Goal: Transaction & Acquisition: Purchase product/service

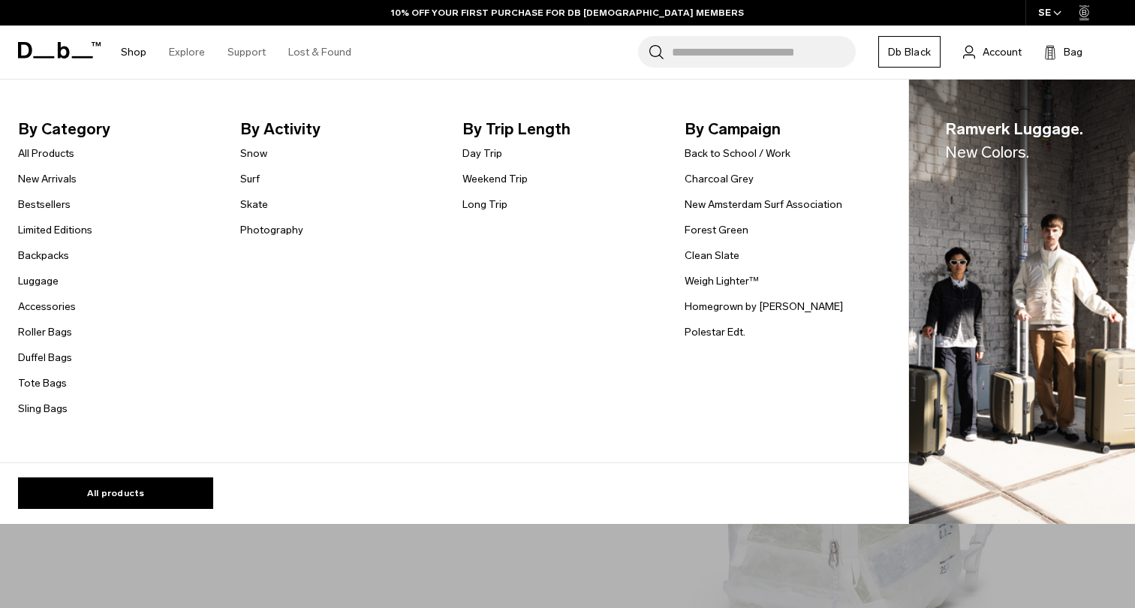
click at [137, 52] on link "Shop" at bounding box center [134, 52] width 26 height 53
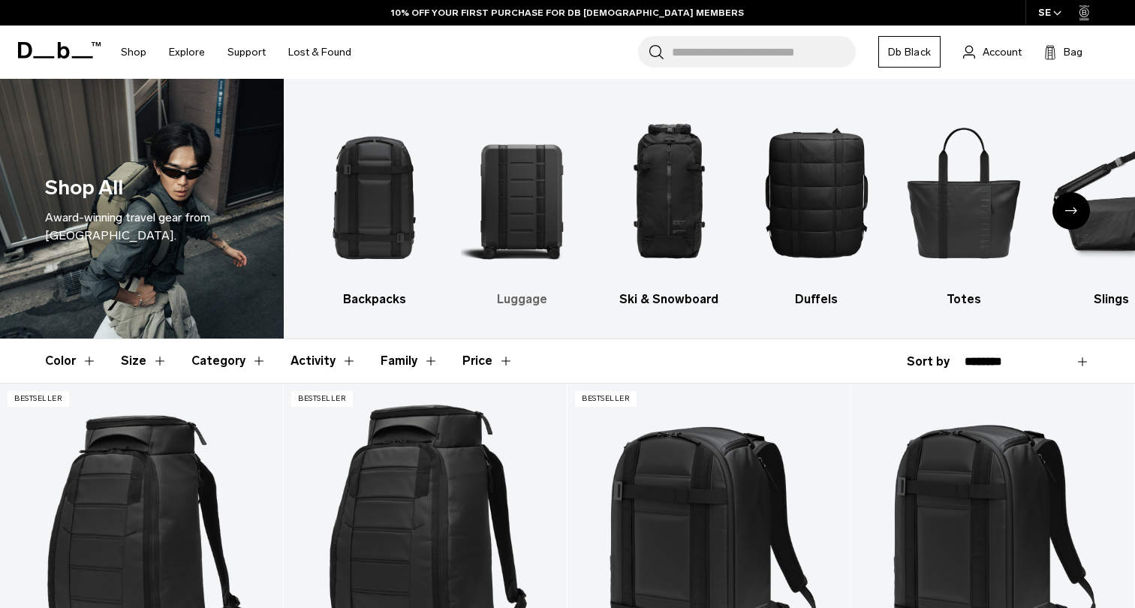
click at [540, 174] on img "2 / 10" at bounding box center [521, 192] width 121 height 182
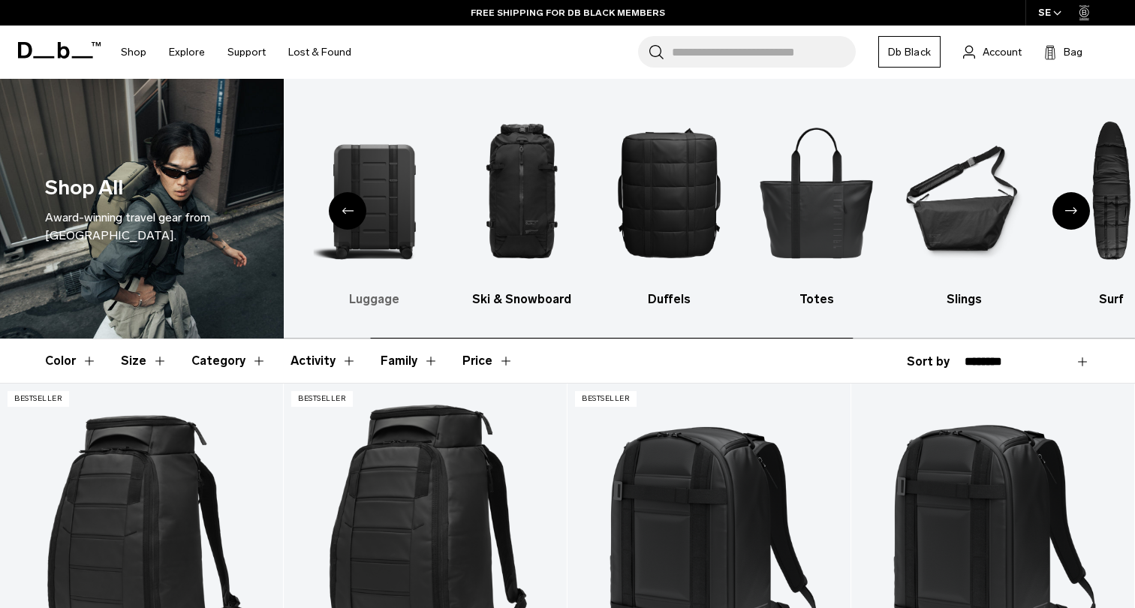
click at [399, 194] on img "2 / 10" at bounding box center [374, 192] width 121 height 182
click at [370, 302] on h3 "Luggage" at bounding box center [374, 299] width 121 height 18
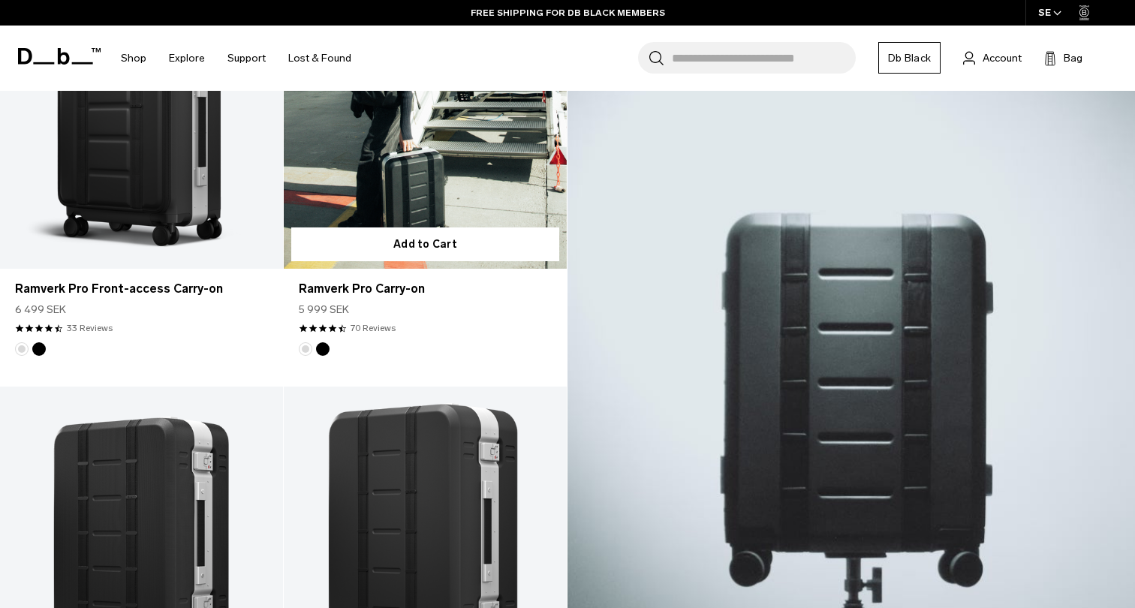
scroll to position [267, 0]
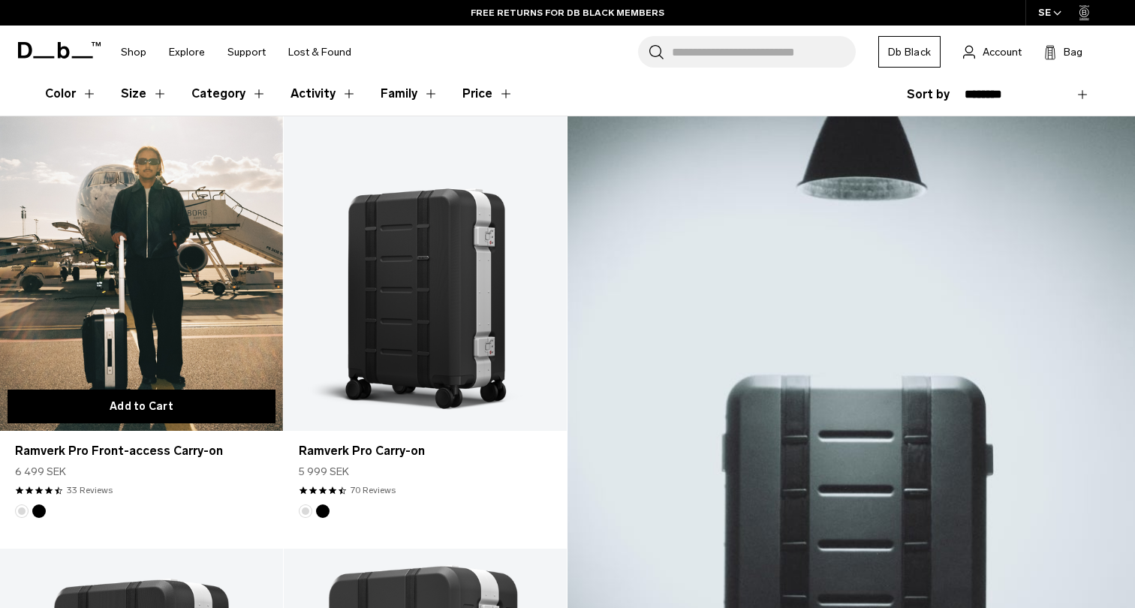
click at [125, 410] on button "Add to Cart" at bounding box center [142, 406] width 268 height 34
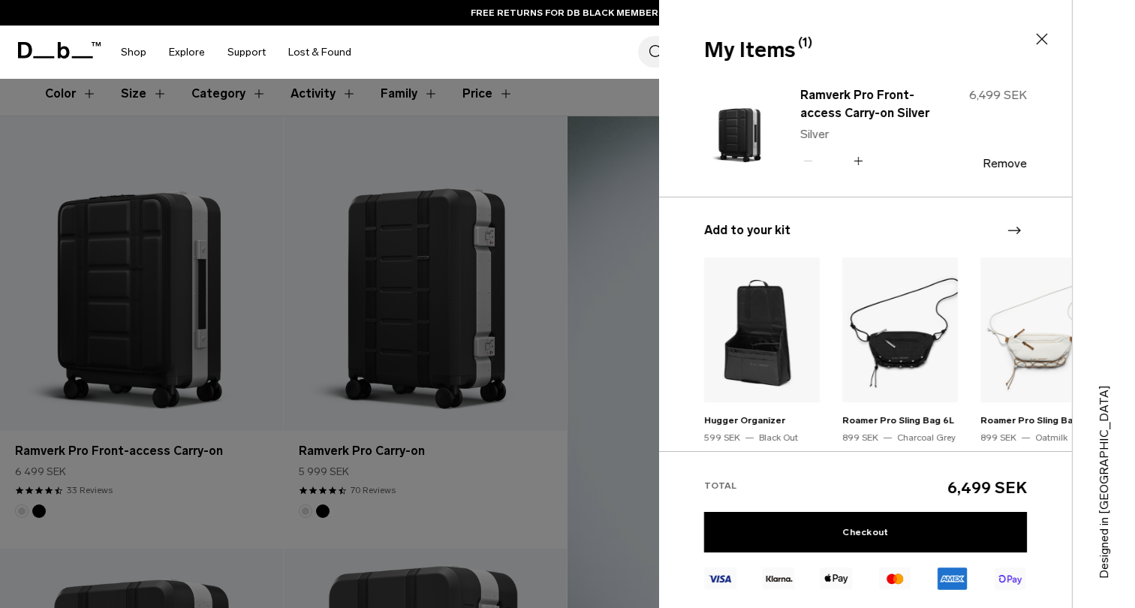
click at [146, 323] on div at bounding box center [567, 304] width 1135 height 608
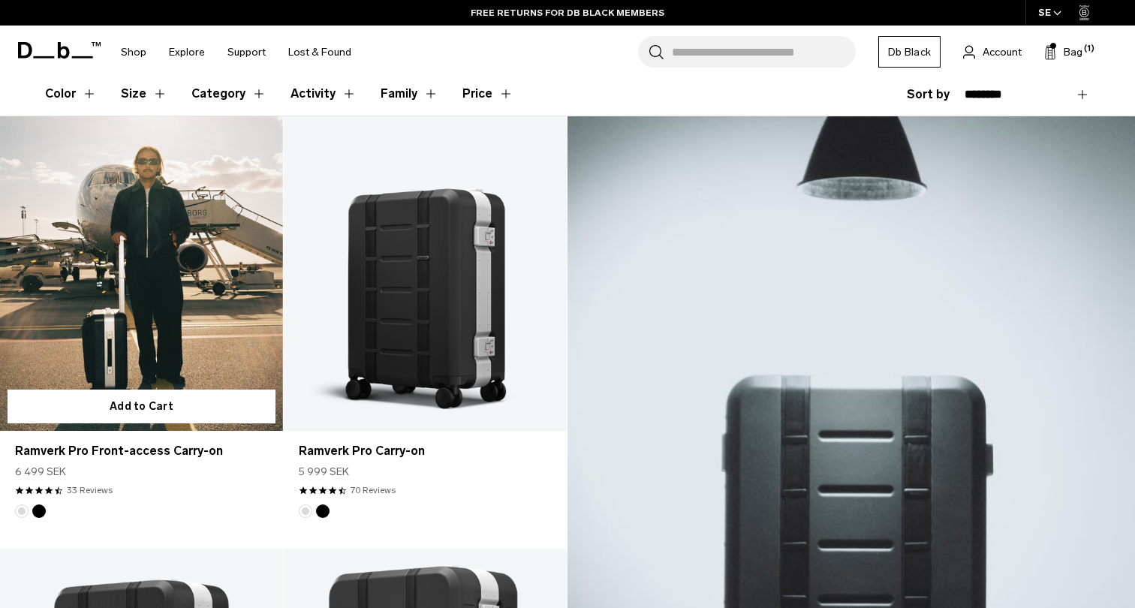
click at [159, 301] on link "Ramverk Pro Front-access Carry-on" at bounding box center [141, 273] width 283 height 314
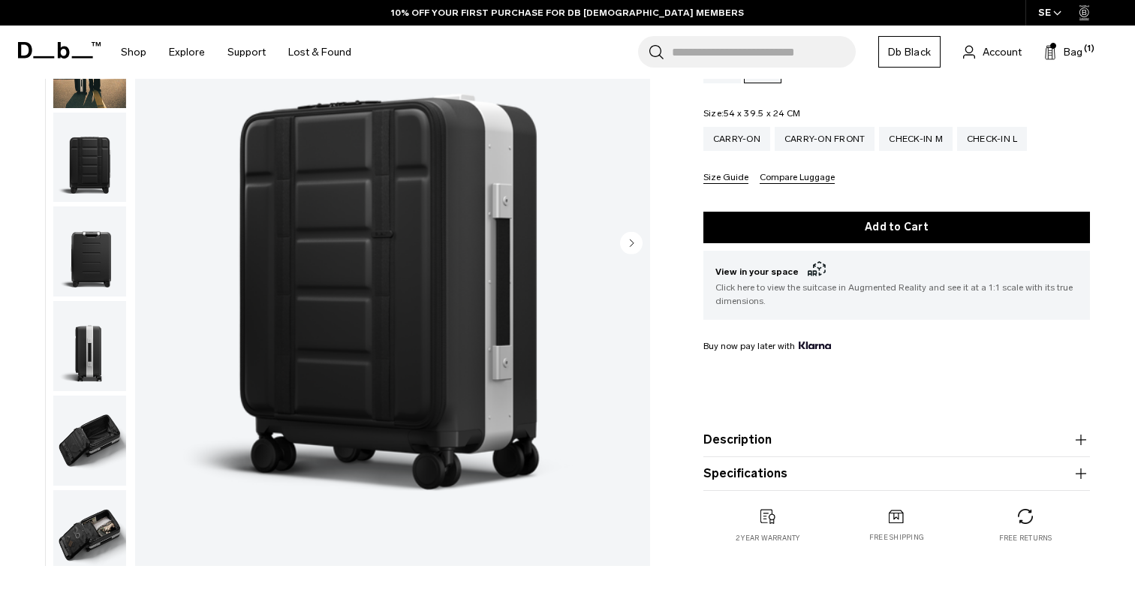
click at [92, 172] on img "button" at bounding box center [89, 157] width 73 height 90
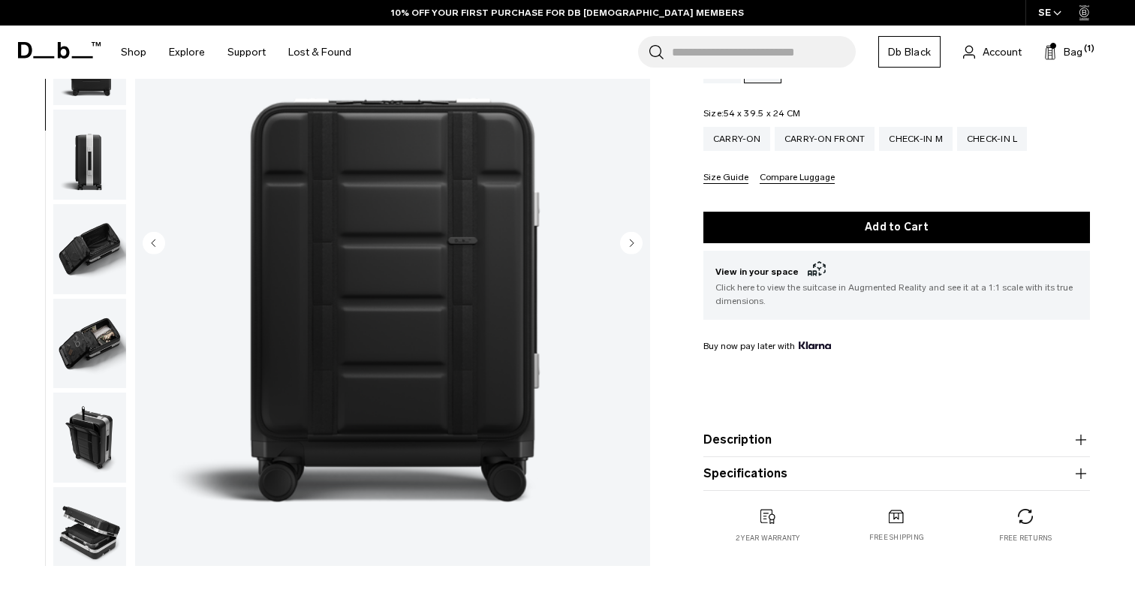
click at [90, 215] on img "button" at bounding box center [89, 249] width 73 height 90
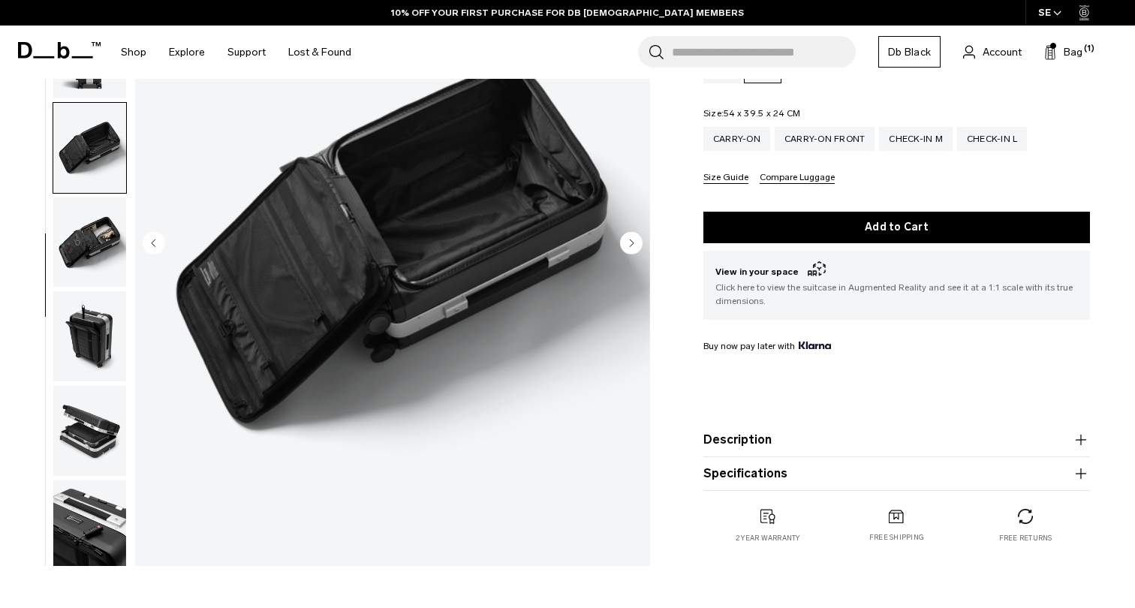
scroll to position [309, 0]
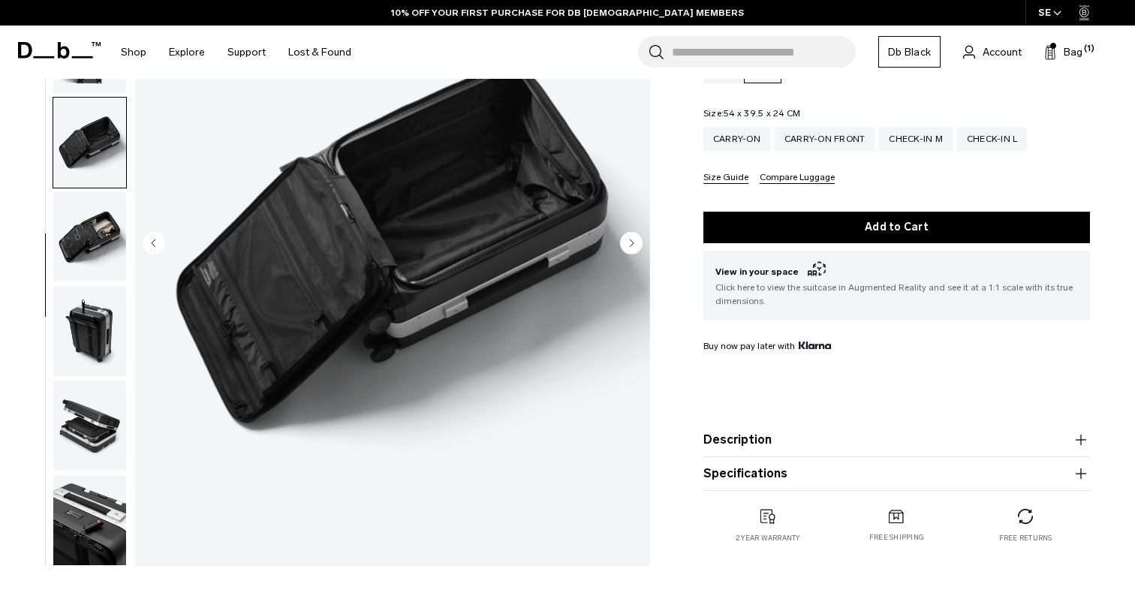
click at [91, 224] on img "button" at bounding box center [89, 237] width 73 height 90
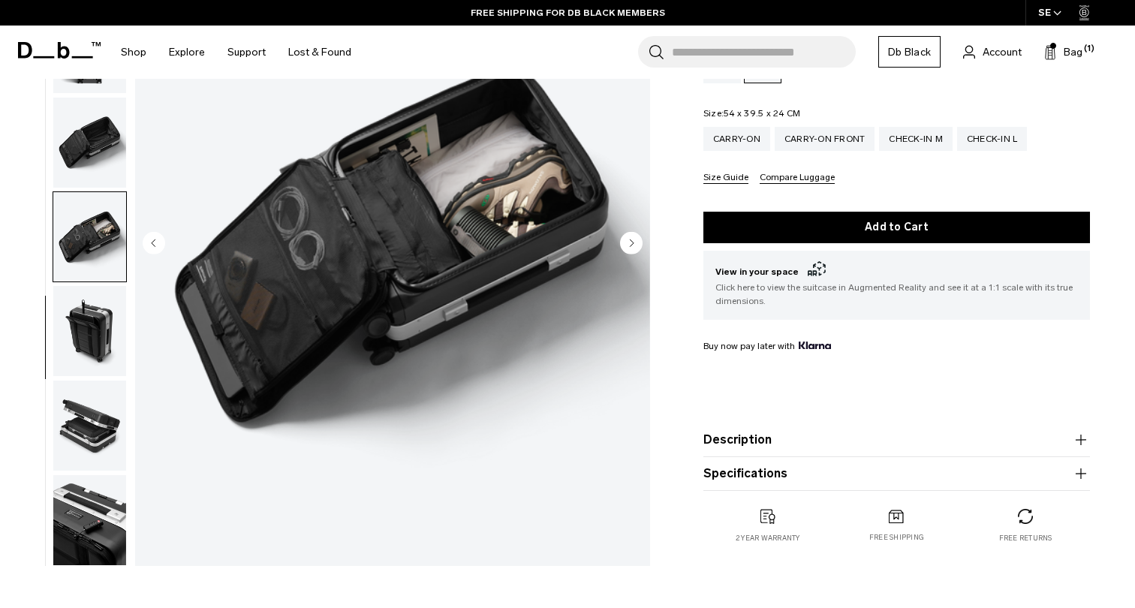
click at [98, 151] on img "button" at bounding box center [89, 143] width 73 height 90
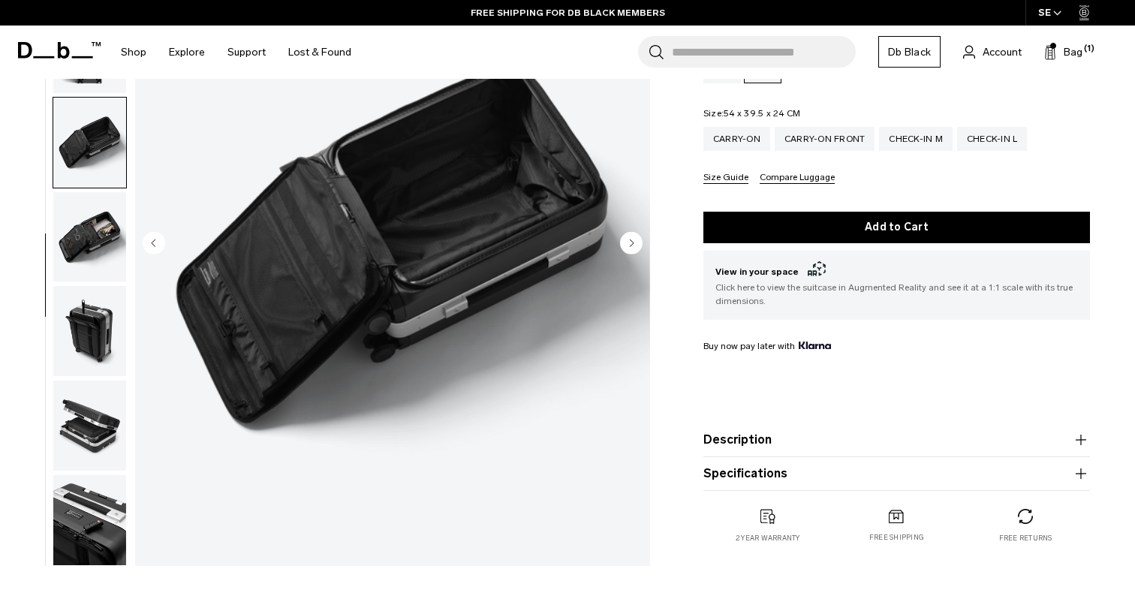
click at [89, 226] on img "button" at bounding box center [89, 237] width 73 height 90
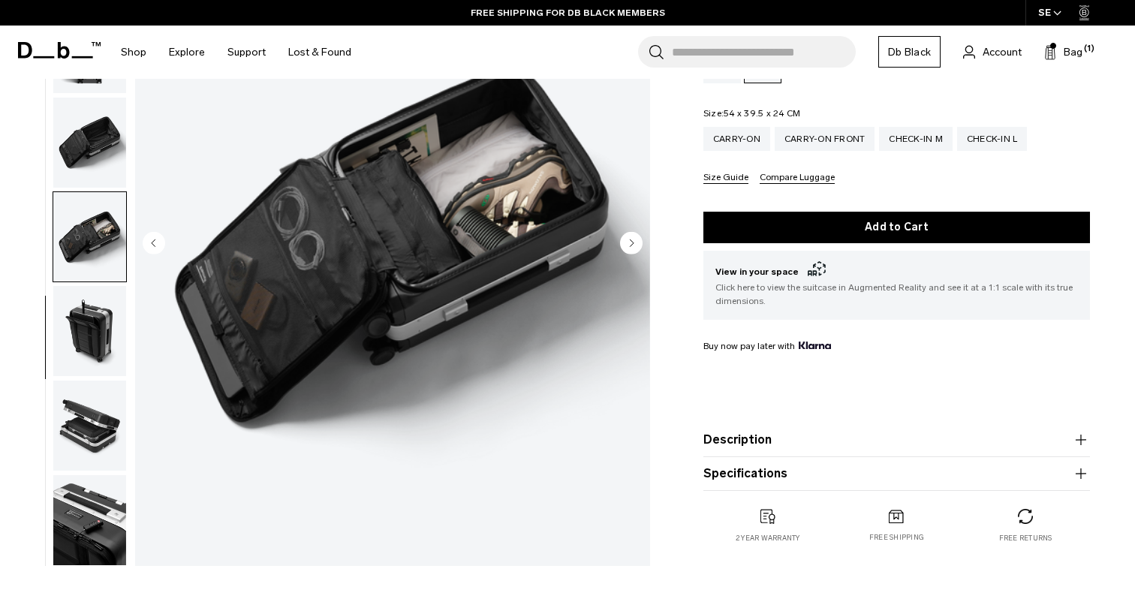
click at [97, 346] on img "button" at bounding box center [89, 331] width 73 height 90
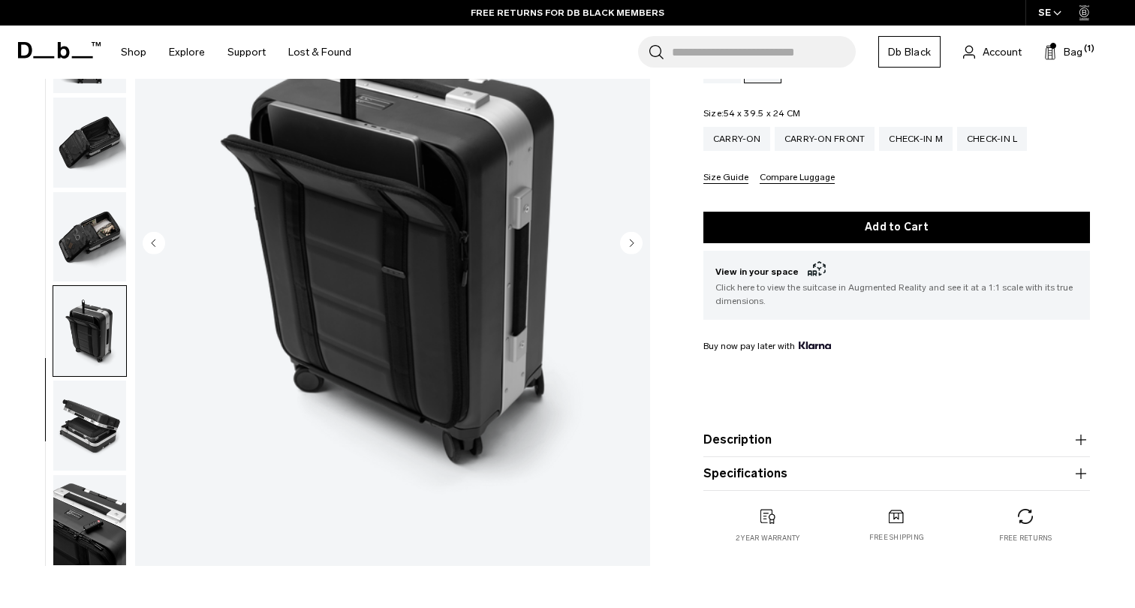
click at [100, 422] on img "button" at bounding box center [89, 425] width 73 height 90
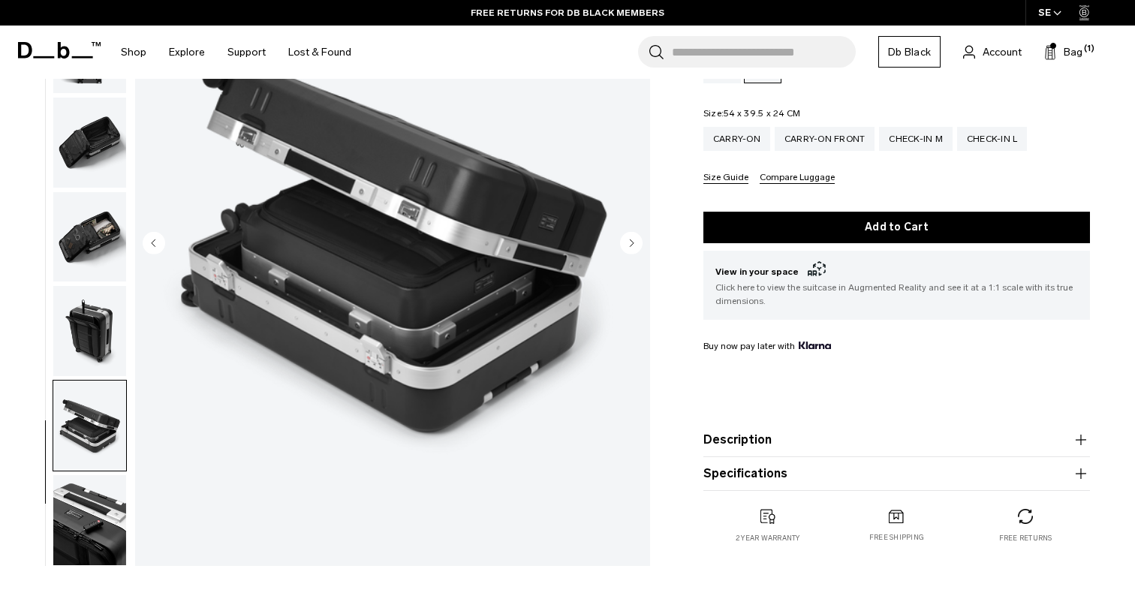
click at [100, 507] on img "button" at bounding box center [89, 520] width 73 height 90
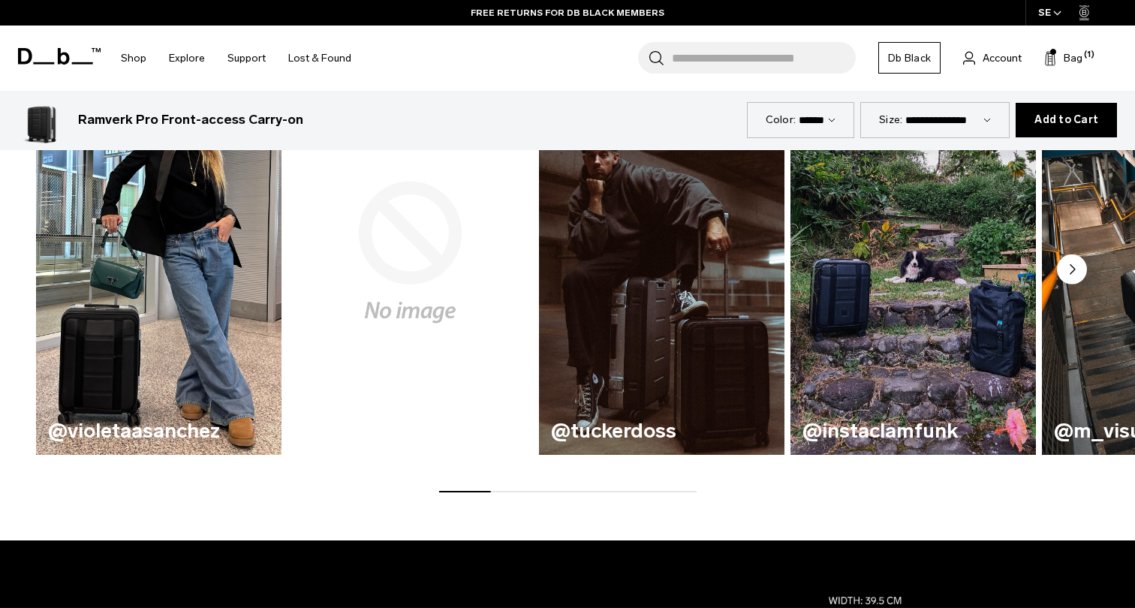
scroll to position [859, 0]
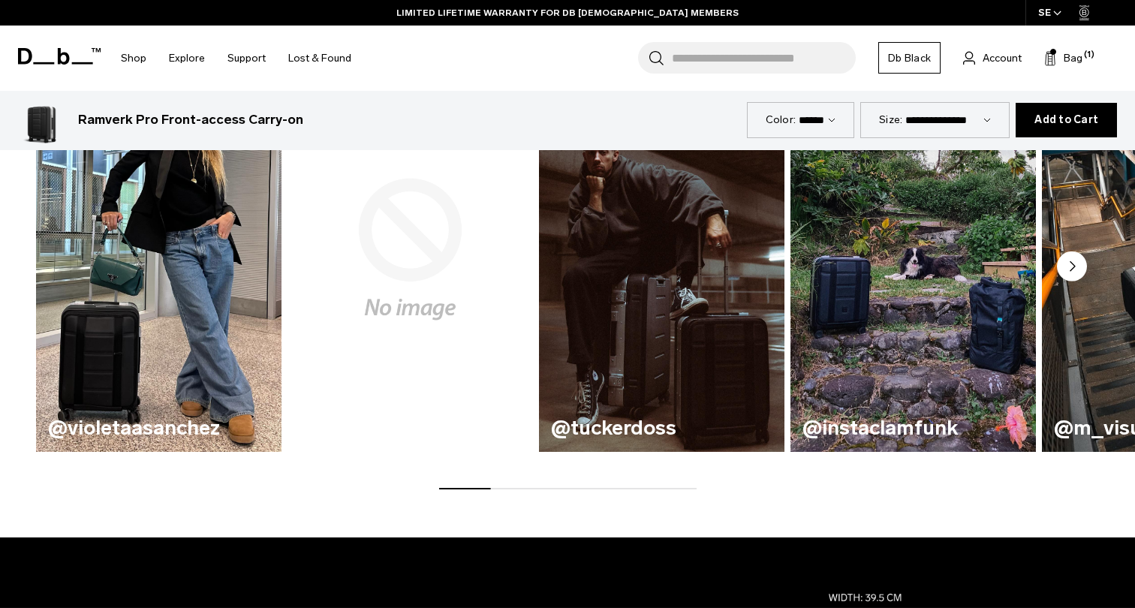
click at [126, 377] on img "1 / 8" at bounding box center [158, 249] width 253 height 417
click at [137, 430] on h3 "@violetaasanchez" at bounding box center [158, 428] width 221 height 23
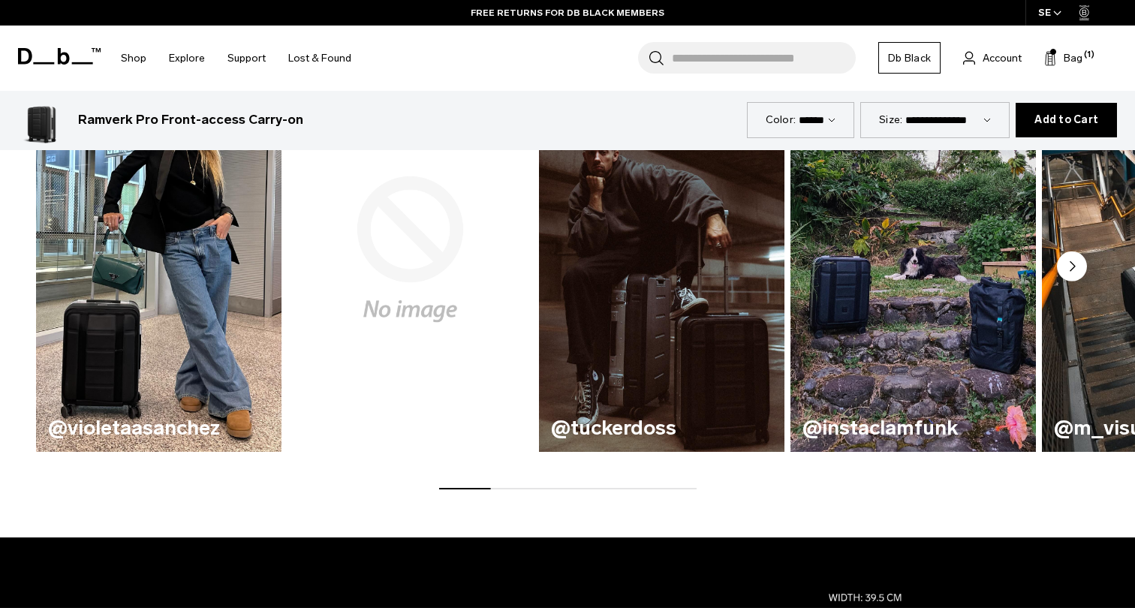
scroll to position [838, 0]
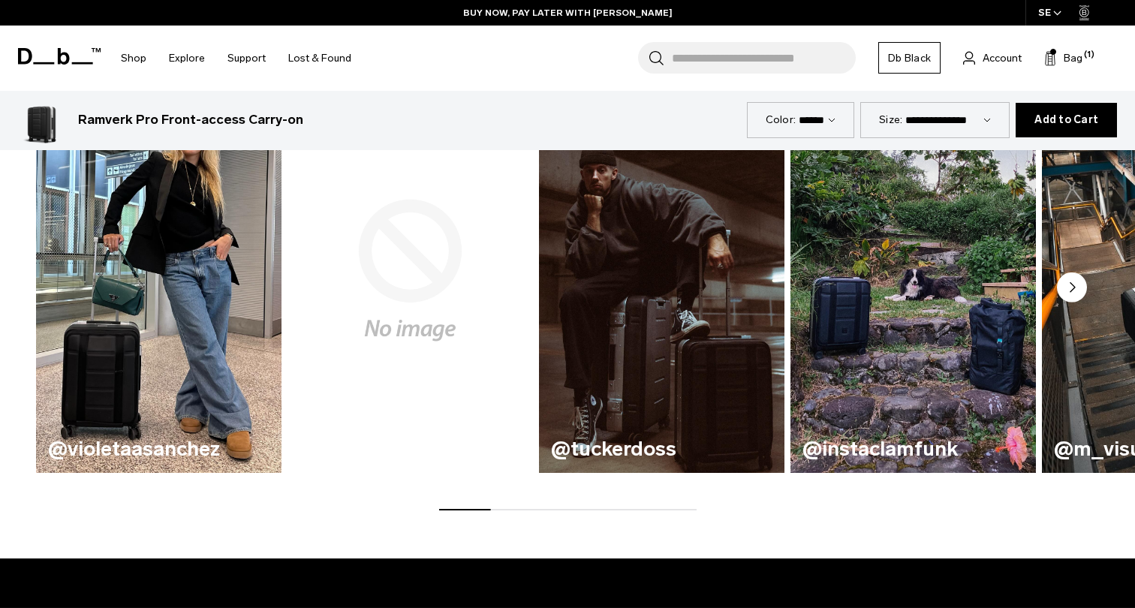
click at [611, 451] on h3 "@tuckerdoss" at bounding box center [661, 449] width 221 height 23
click at [654, 365] on img "3 / 8" at bounding box center [661, 270] width 253 height 417
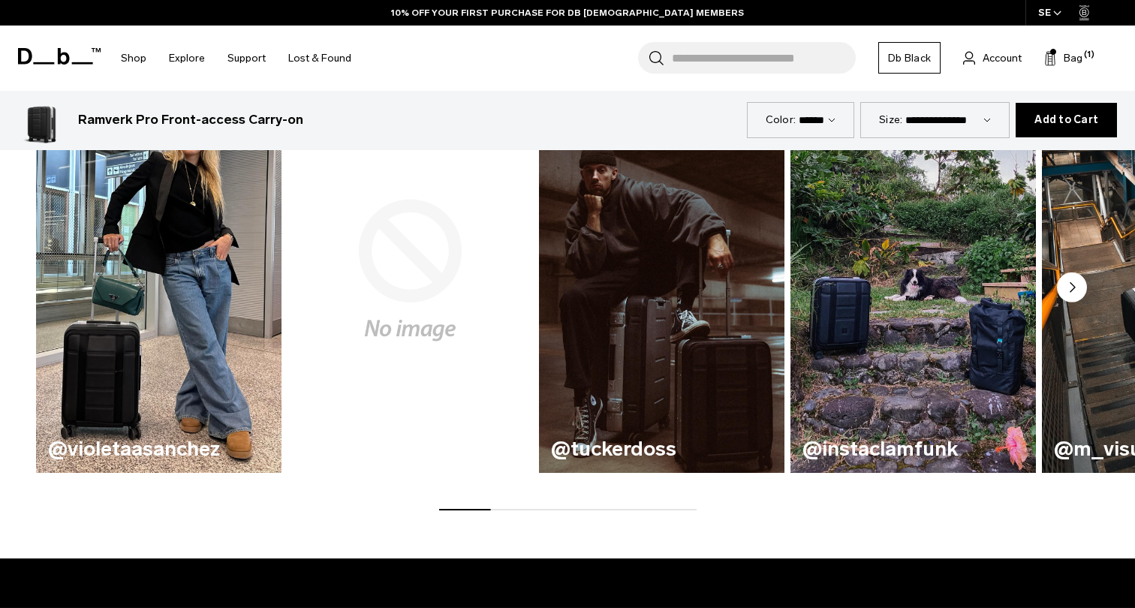
click at [579, 439] on h3 "@tuckerdoss" at bounding box center [661, 449] width 221 height 23
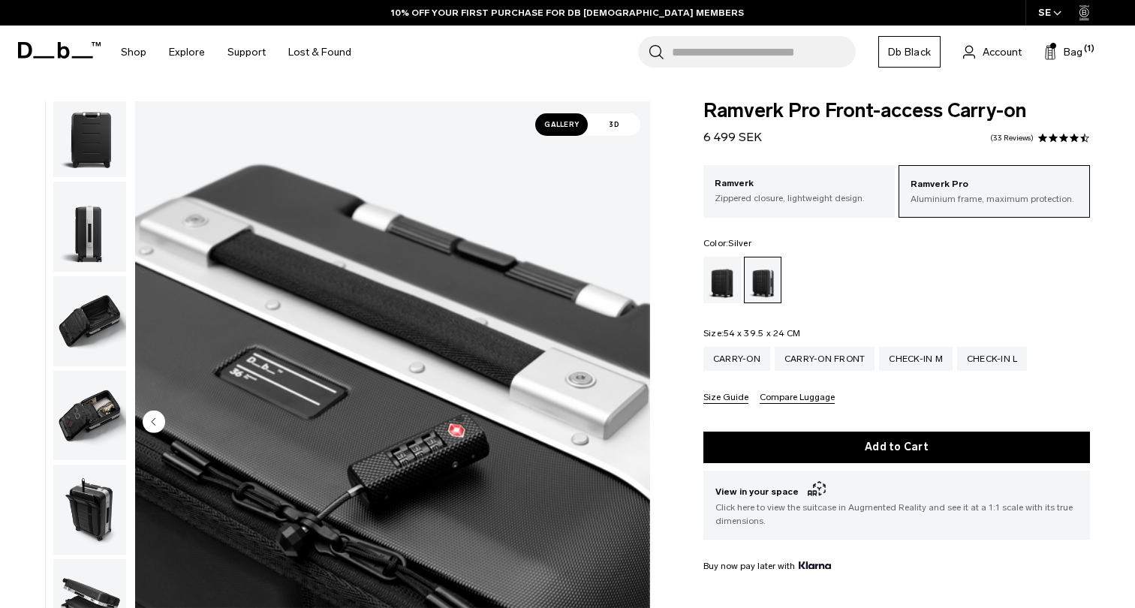
scroll to position [0, 0]
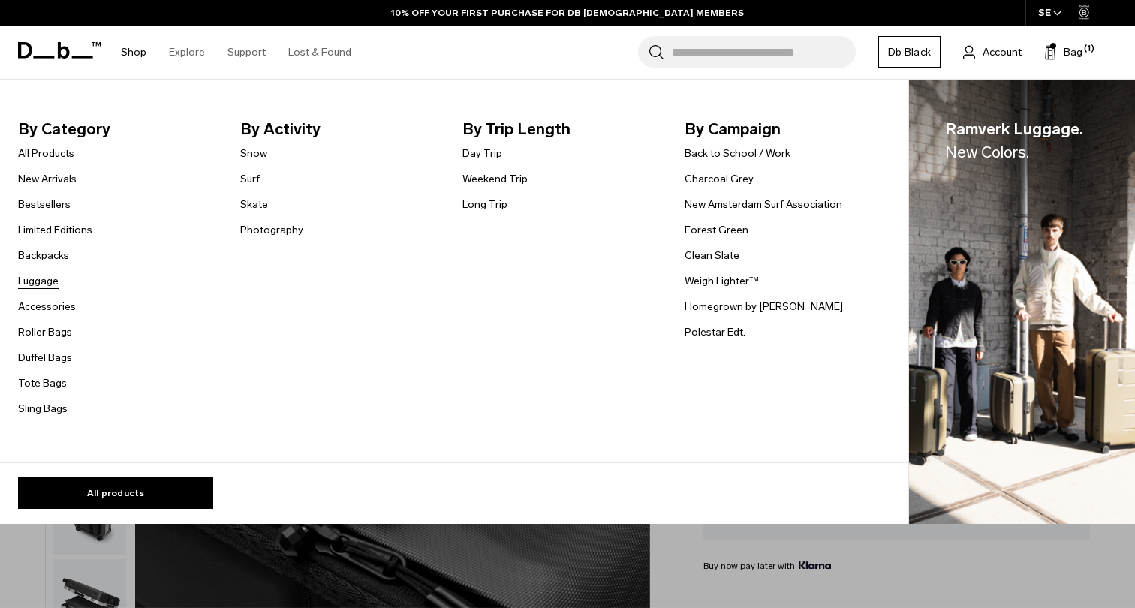
click at [36, 284] on link "Luggage" at bounding box center [38, 281] width 41 height 16
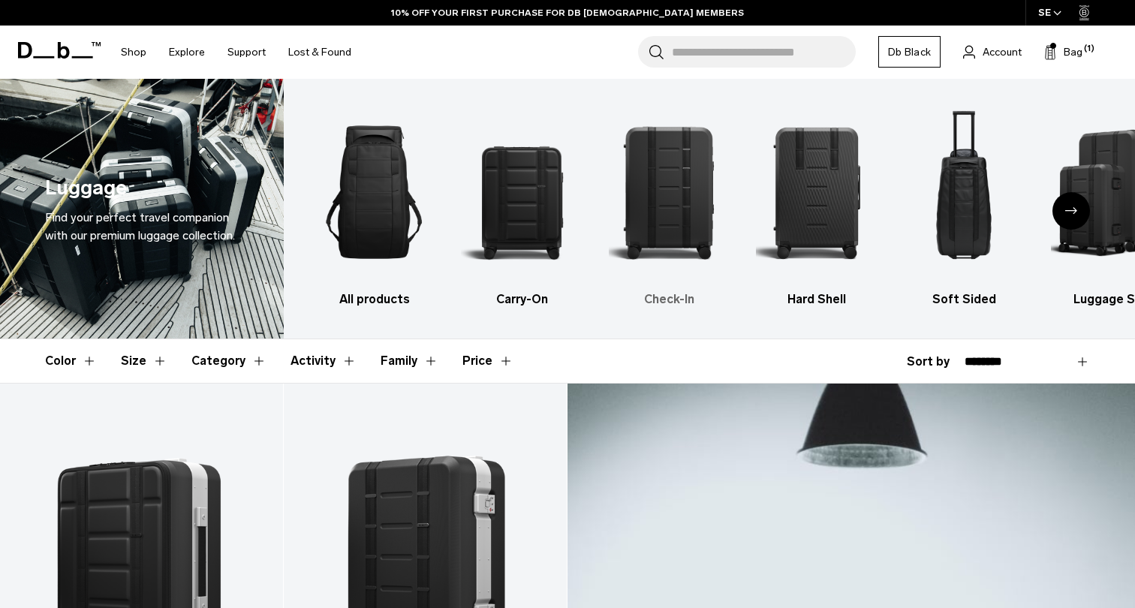
click at [676, 170] on img "3 / 6" at bounding box center [669, 192] width 121 height 182
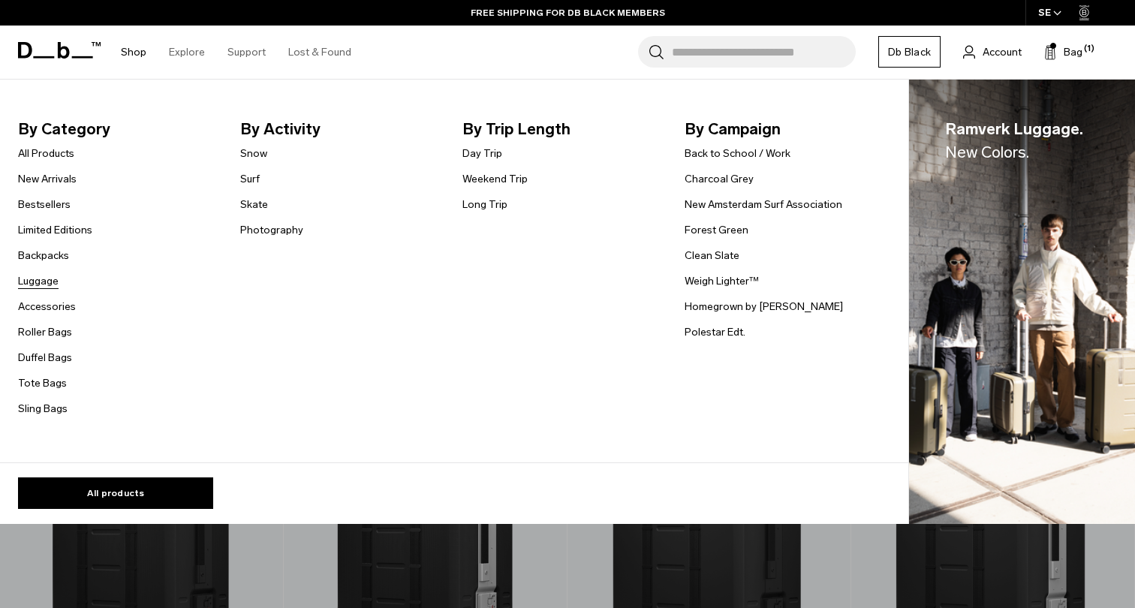
click at [46, 278] on link "Luggage" at bounding box center [38, 281] width 41 height 16
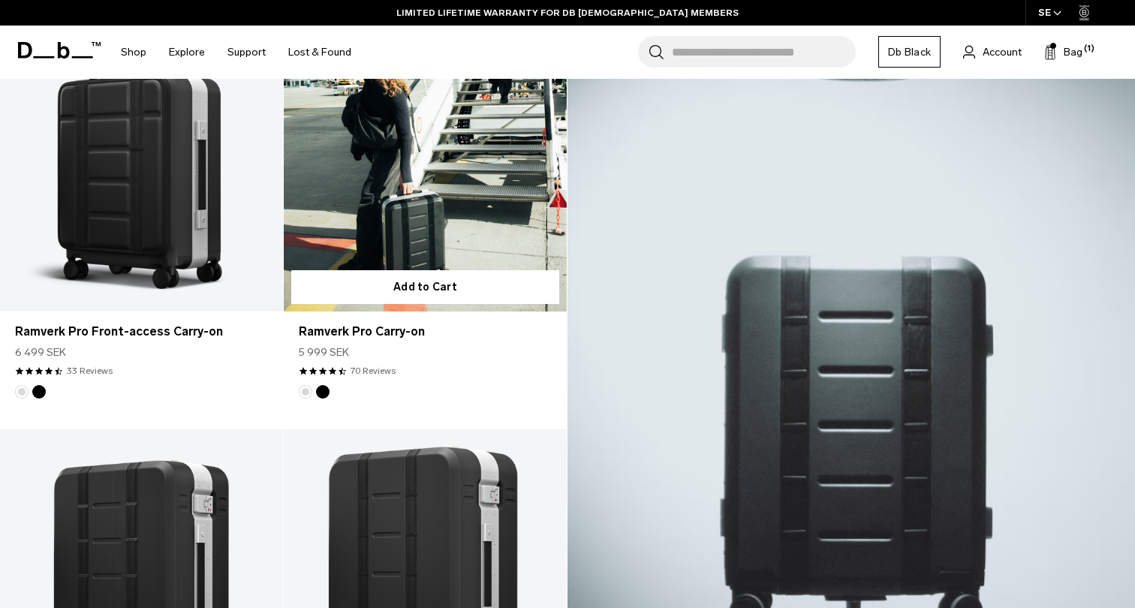
scroll to position [330, 0]
